Goal: Find specific page/section: Find specific page/section

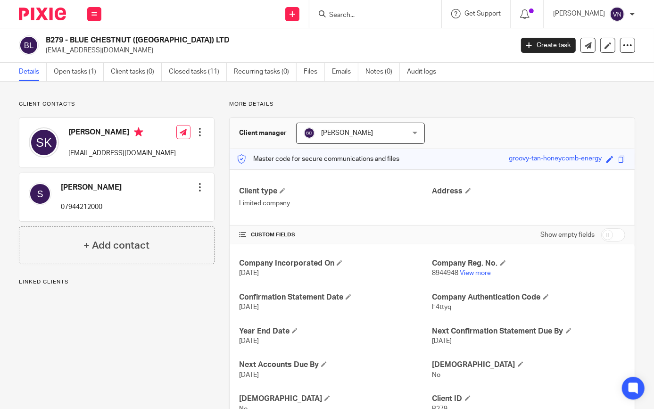
click at [413, 17] on input "Search" at bounding box center [370, 15] width 85 height 8
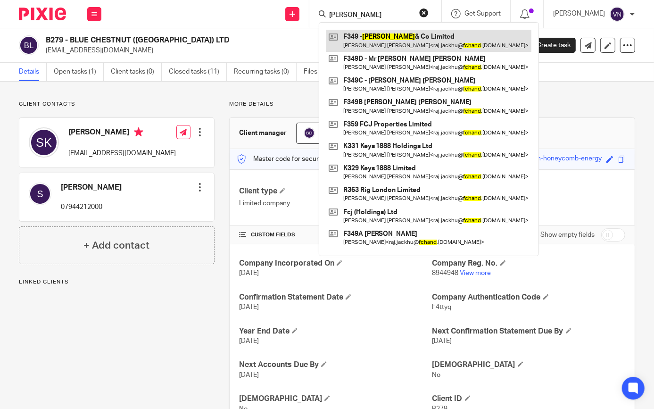
type input "F.chand"
click at [419, 37] on link at bounding box center [428, 41] width 205 height 22
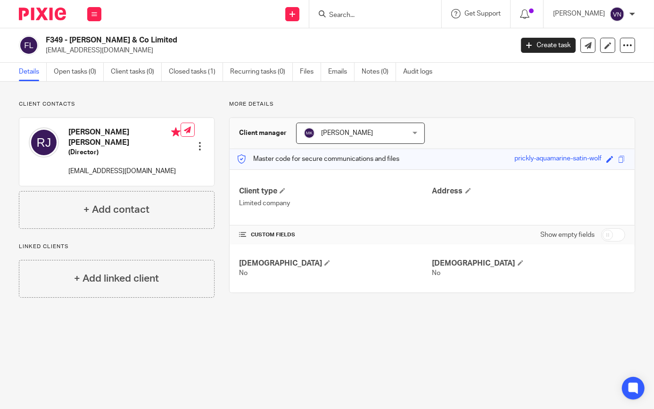
click at [392, 15] on input "Search" at bounding box center [370, 15] width 85 height 8
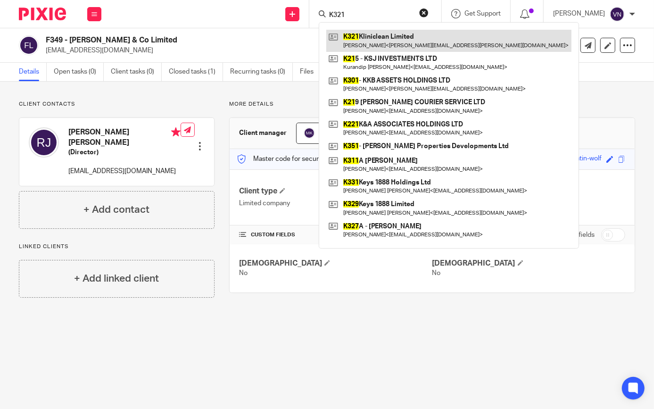
type input "K321"
click at [405, 41] on link at bounding box center [448, 41] width 245 height 22
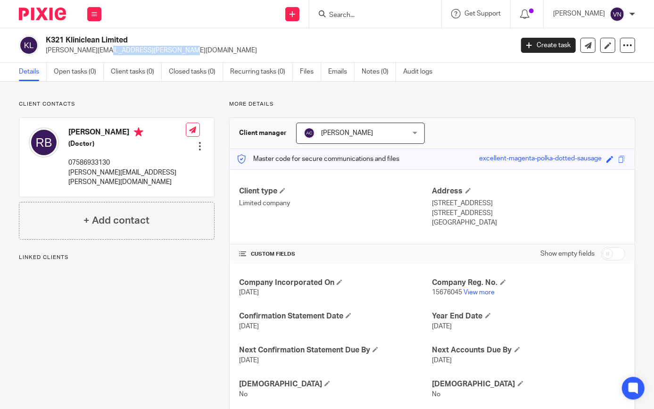
drag, startPoint x: 120, startPoint y: 50, endPoint x: 46, endPoint y: 47, distance: 74.1
click at [46, 47] on p "[PERSON_NAME][EMAIL_ADDRESS][PERSON_NAME][DOMAIN_NAME]" at bounding box center [276, 50] width 461 height 9
copy p "[PERSON_NAME][EMAIL_ADDRESS][PERSON_NAME][DOMAIN_NAME]"
click at [397, 15] on input "Search" at bounding box center [370, 15] width 85 height 8
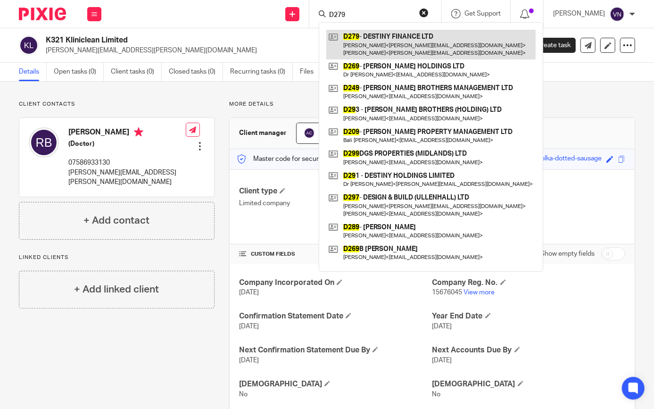
type input "D279"
click at [415, 55] on link at bounding box center [430, 44] width 209 height 29
